Goal: Task Accomplishment & Management: Use online tool/utility

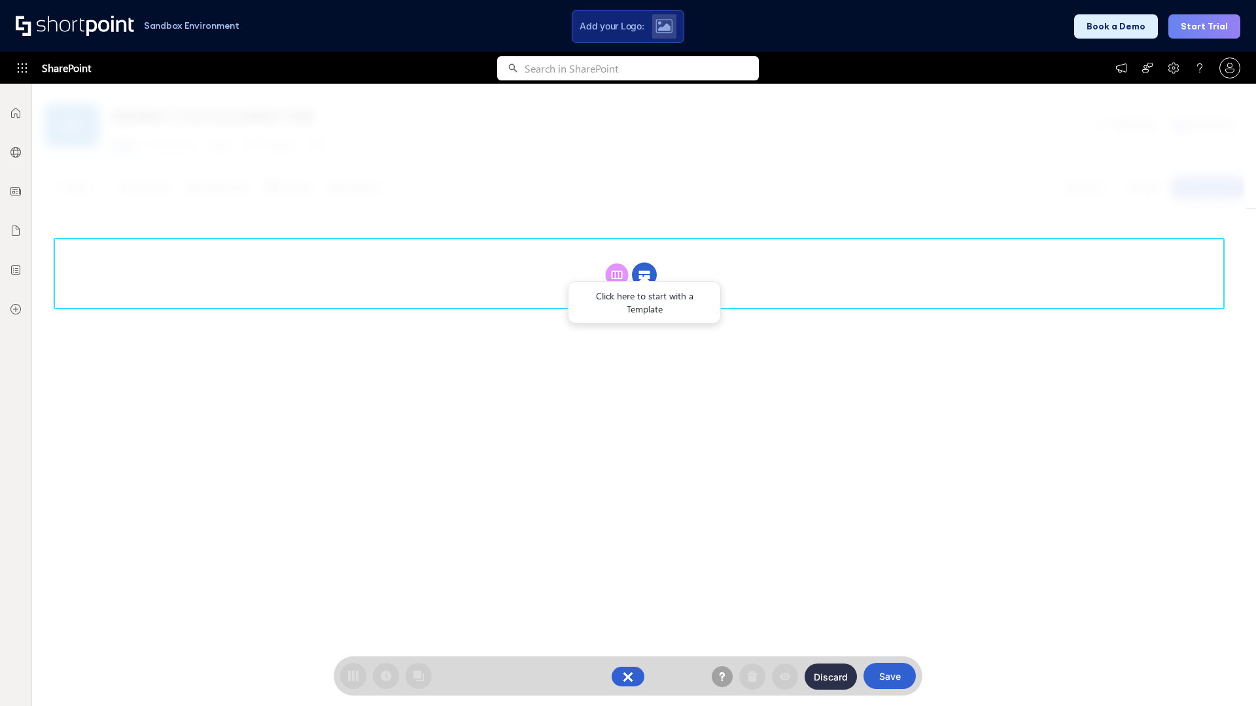
click at [644, 275] on circle at bounding box center [644, 275] width 25 height 25
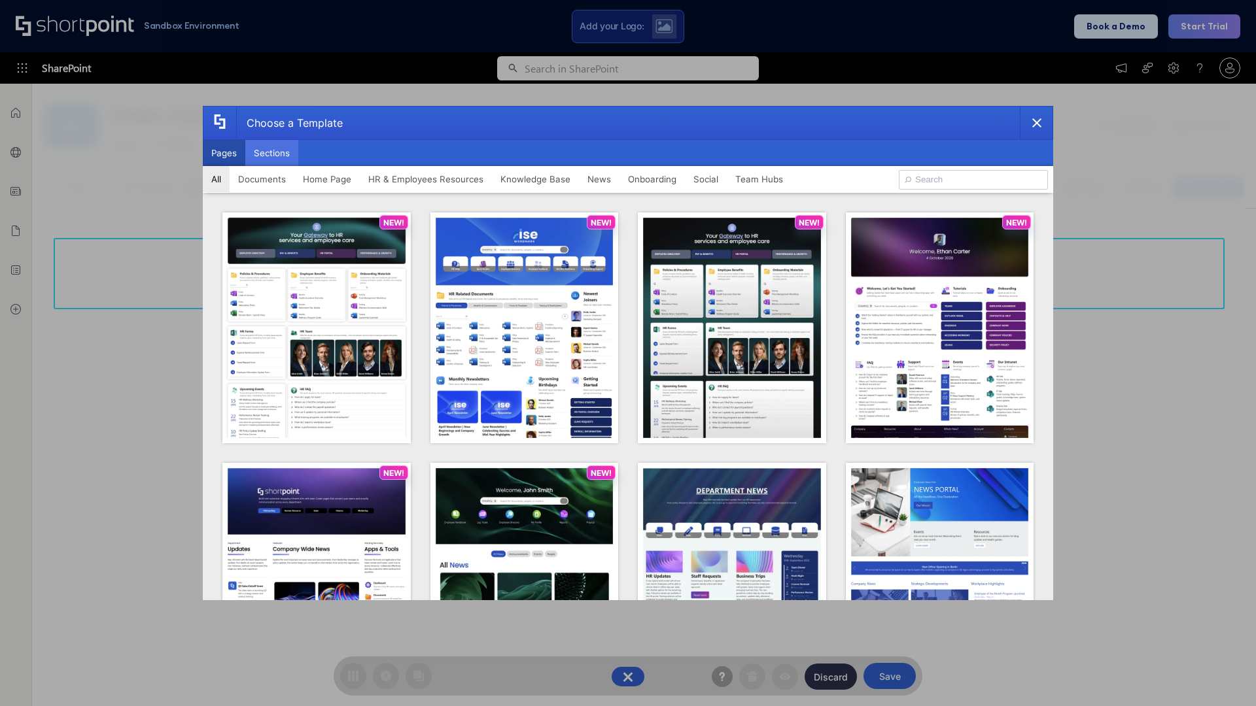
click at [271, 153] on button "Sections" at bounding box center [271, 153] width 53 height 26
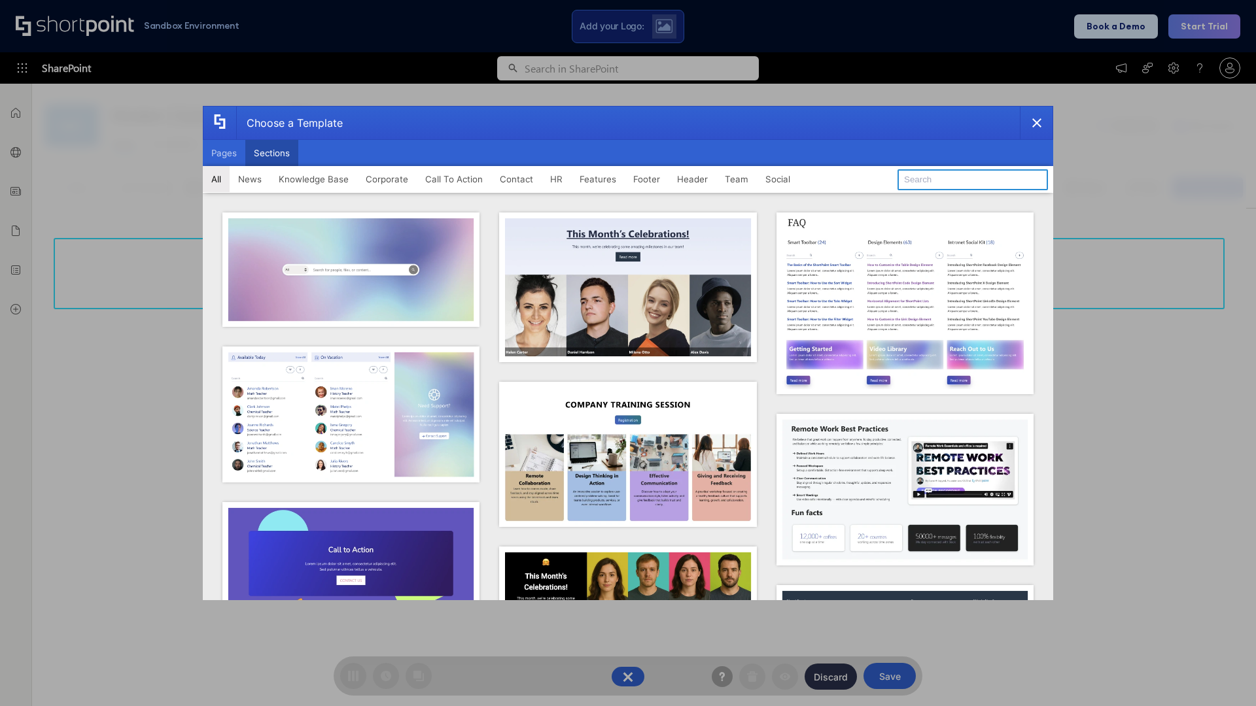
type input "CTA 2"
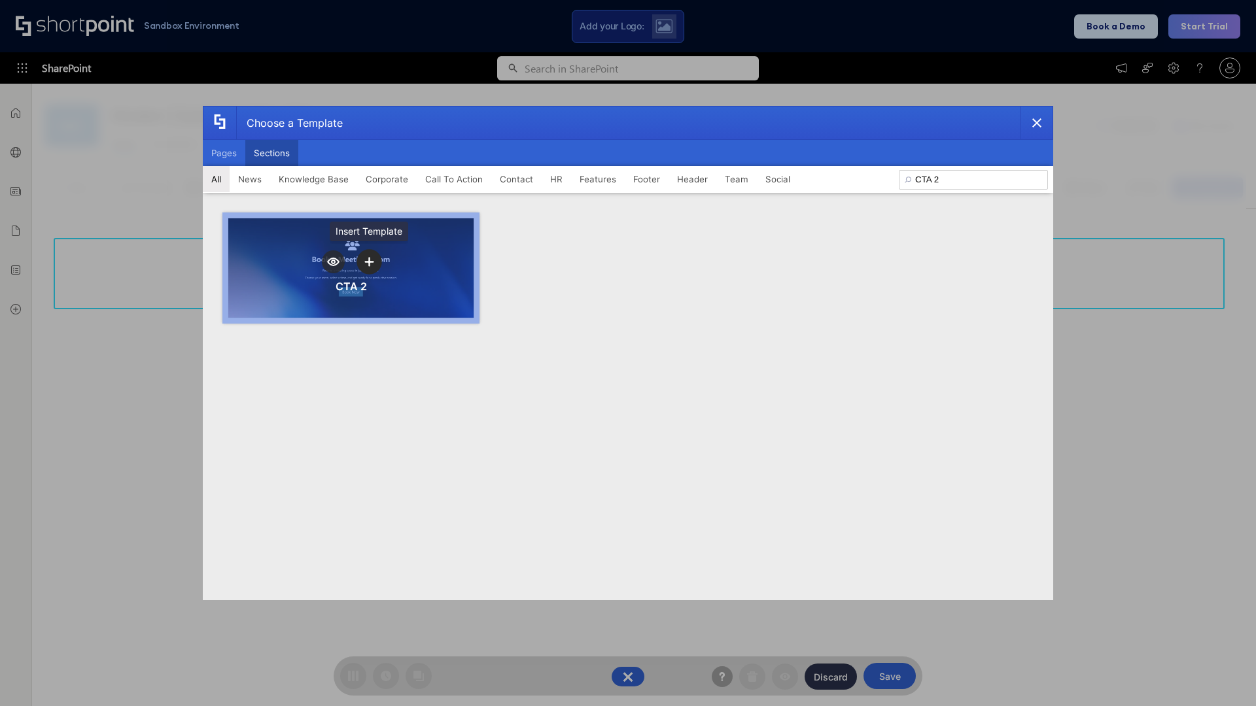
click at [369, 262] on icon "template selector" at bounding box center [368, 261] width 9 height 9
